Goal: Information Seeking & Learning: Learn about a topic

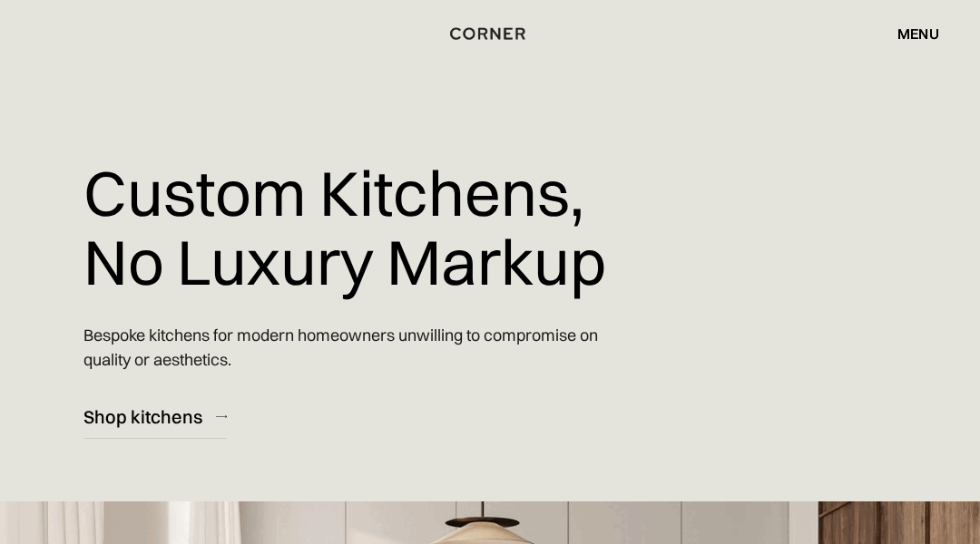
scroll to position [10583, 0]
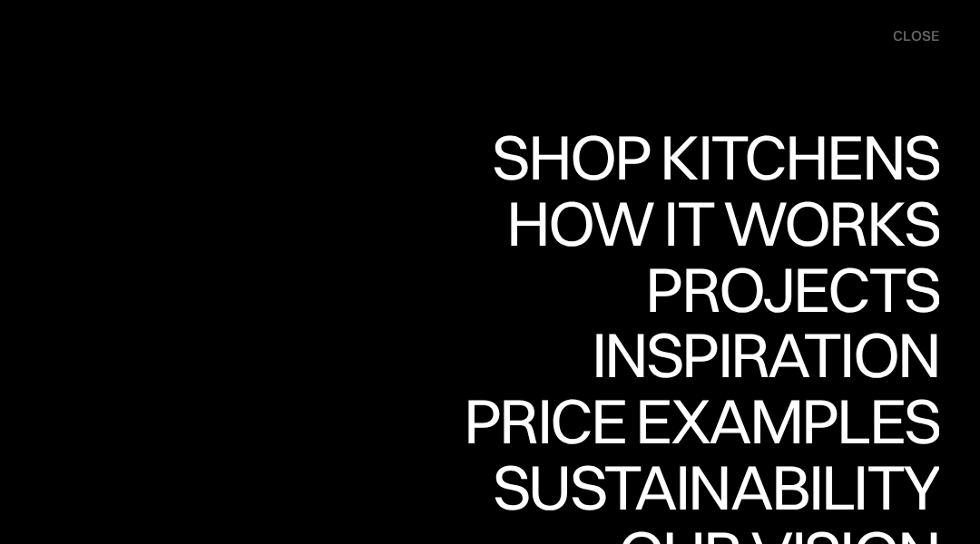
scroll to position [10583, 0]
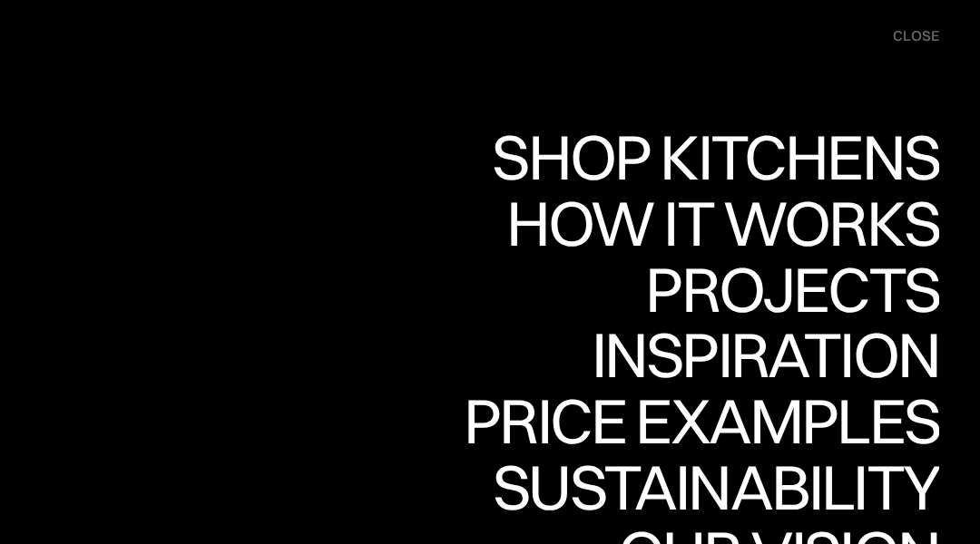
scroll to position [7529, 0]
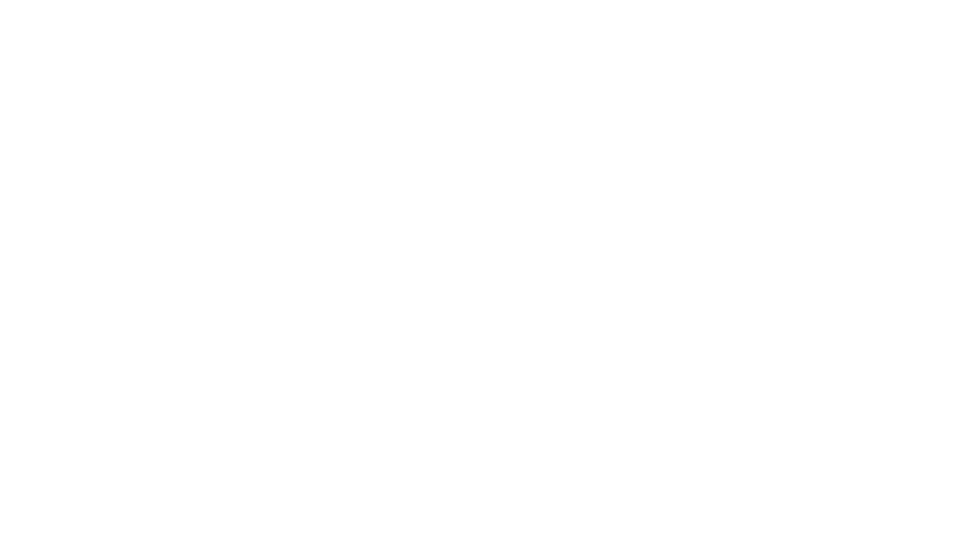
scroll to position [5, 0]
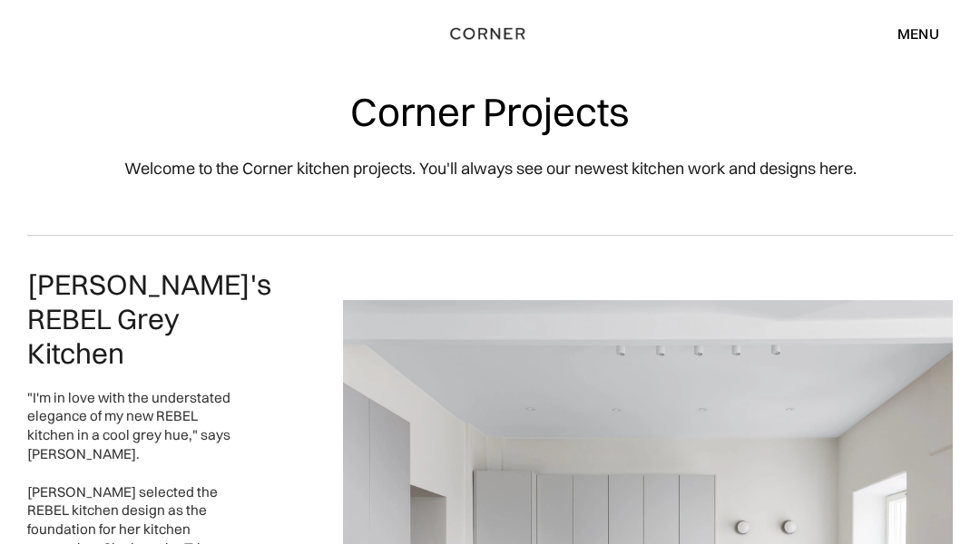
scroll to position [5127, 0]
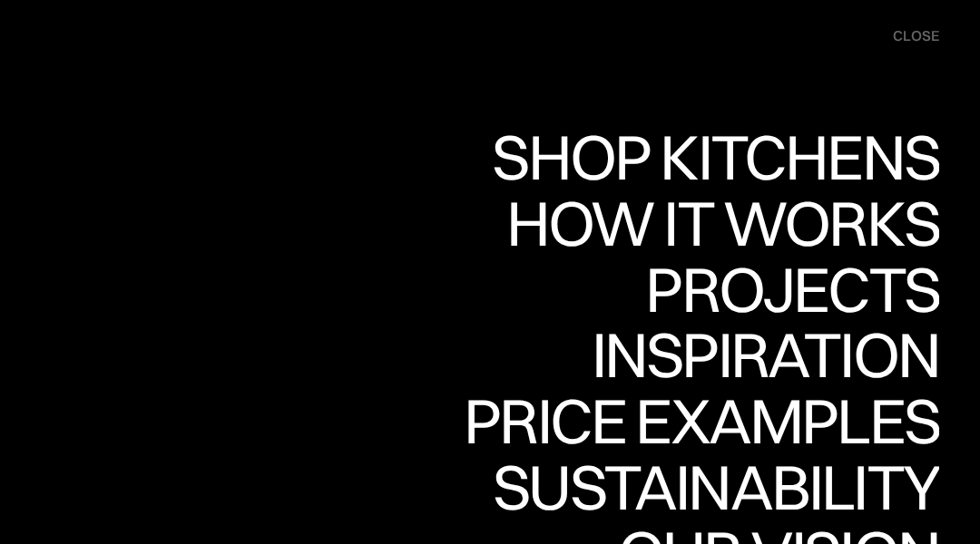
scroll to position [7319, 0]
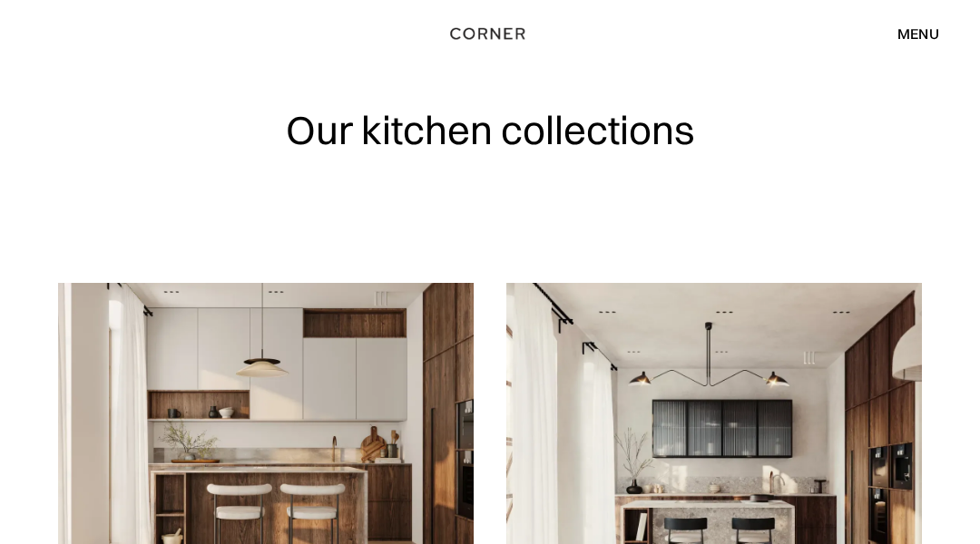
scroll to position [4167, 0]
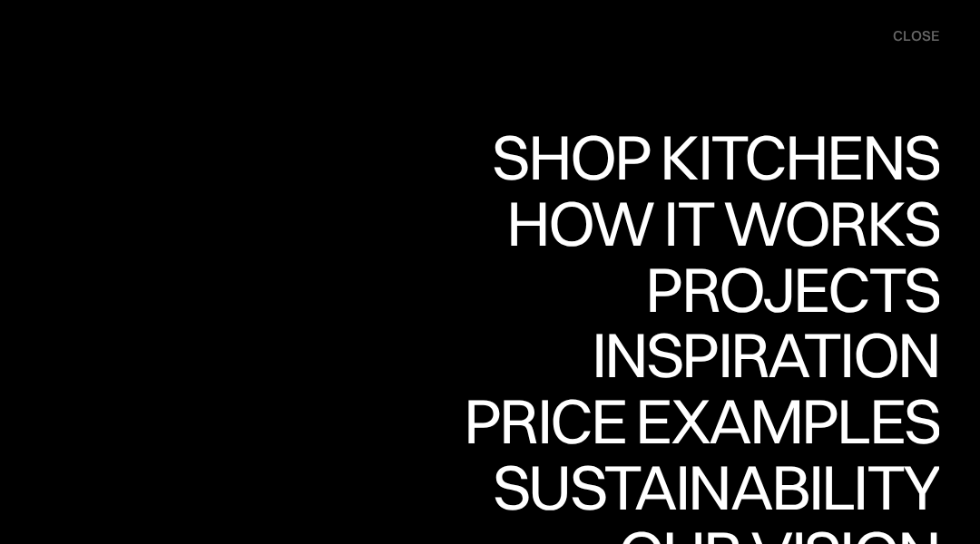
scroll to position [4713, 0]
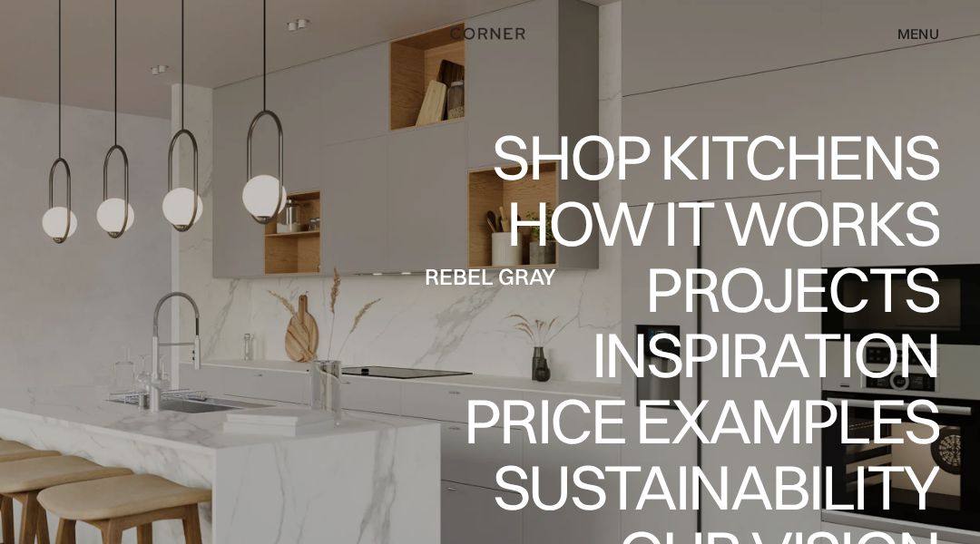
scroll to position [8357, 0]
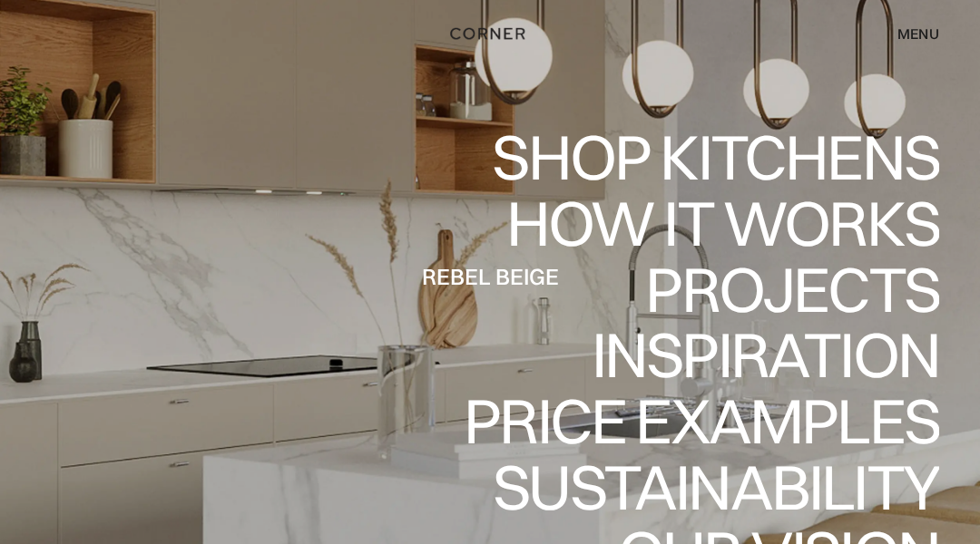
scroll to position [8475, 0]
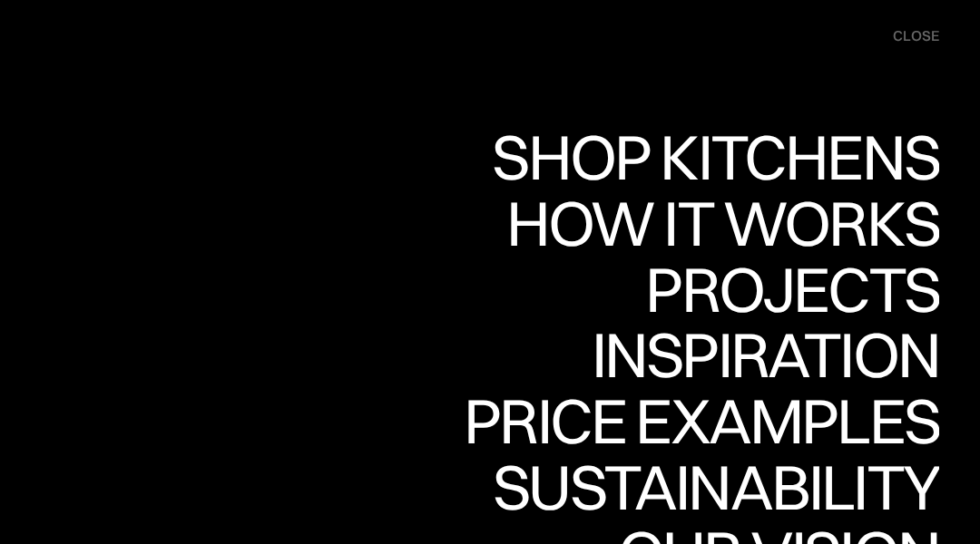
scroll to position [5548, 0]
